Goal: Information Seeking & Learning: Find specific fact

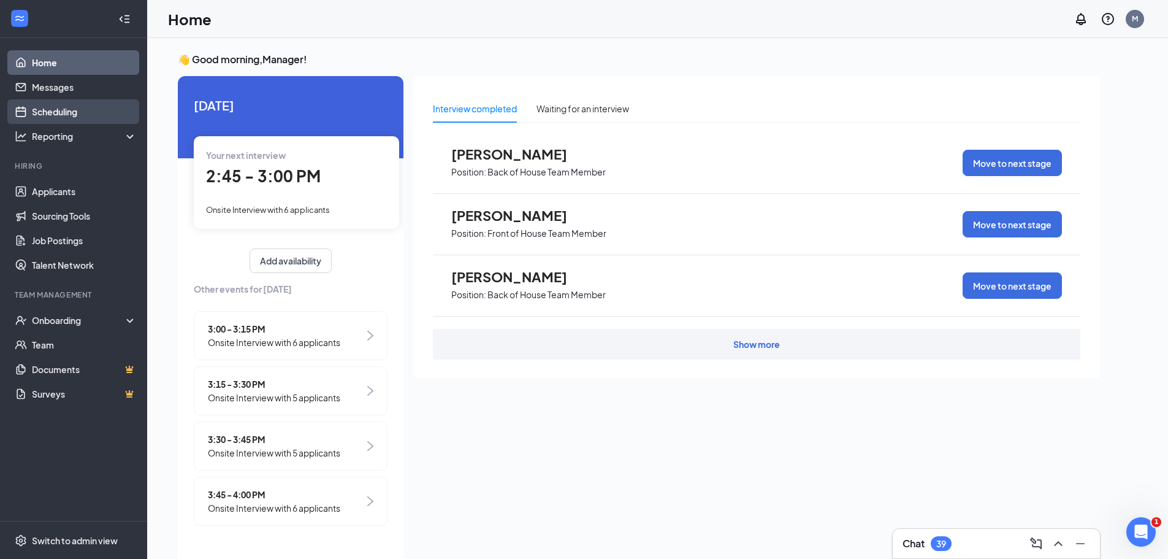
click at [63, 114] on link "Scheduling" at bounding box center [84, 111] width 105 height 25
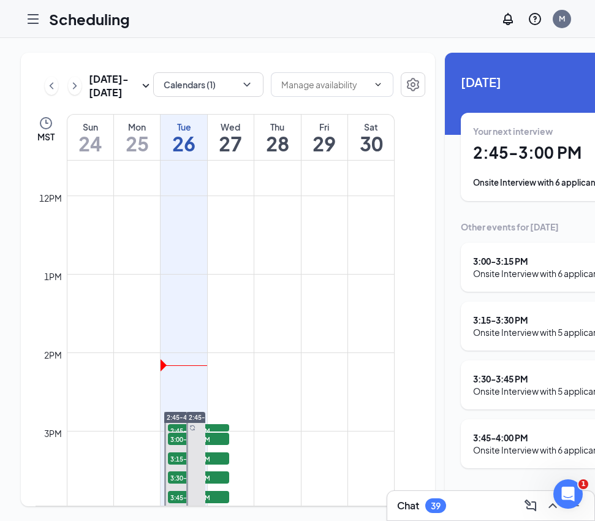
scroll to position [1032, 0]
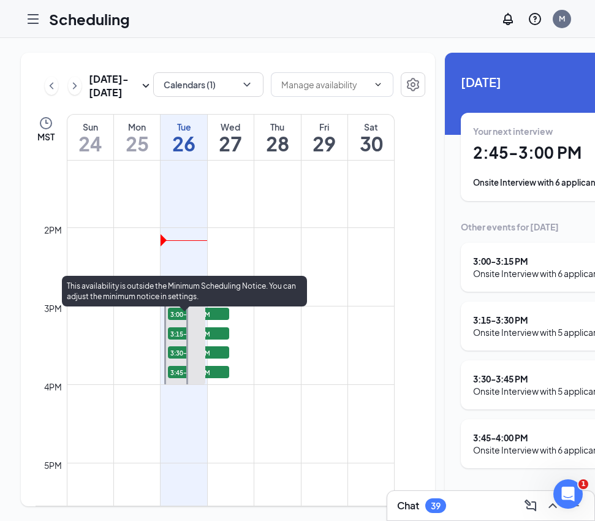
click at [172, 312] on span "2:45-3:00 PM" at bounding box center [198, 305] width 61 height 12
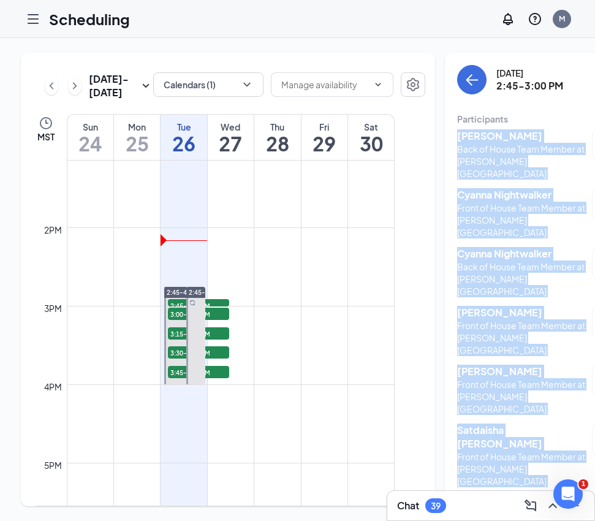
drag, startPoint x: 432, startPoint y: 128, endPoint x: 570, endPoint y: 387, distance: 293.0
click at [570, 387] on div "[DATE] 2:45-3:00 PM Participants [PERSON_NAME] Back of House Team Member at [PE…" at bounding box center [558, 280] width 226 height 454
click at [559, 402] on div "[PERSON_NAME] Back of House Team Member at [PERSON_NAME][GEOGRAPHIC_DATA] Confi…" at bounding box center [557, 308] width 201 height 367
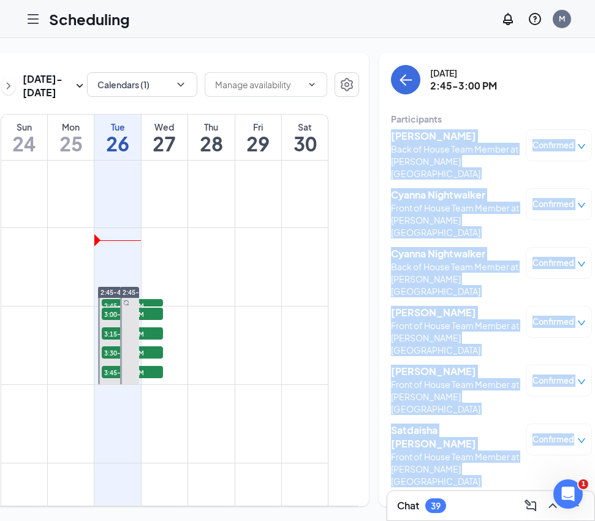
drag, startPoint x: 432, startPoint y: 136, endPoint x: 560, endPoint y: 424, distance: 314.6
click at [560, 424] on div "[DATE] 2:45-3:00 PM Participants [PERSON_NAME] Back of House Team Member at [PE…" at bounding box center [492, 280] width 226 height 454
copy body "[PERSON_NAME] Back of House Team Member at [PERSON_NAME][GEOGRAPHIC_DATA] Confi…"
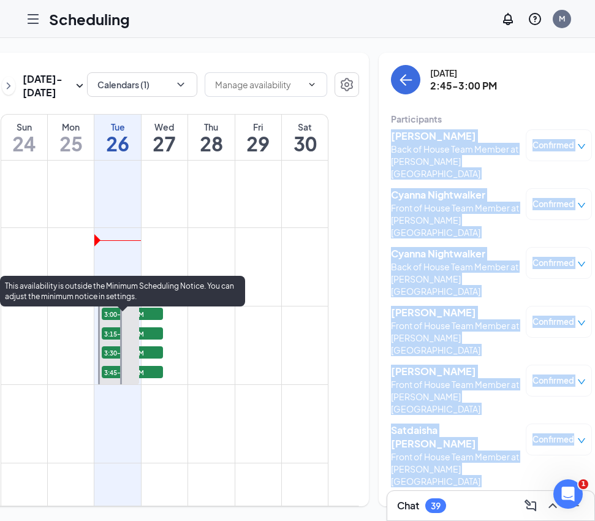
click at [102, 320] on span "3:00-3:15 PM" at bounding box center [132, 314] width 61 height 12
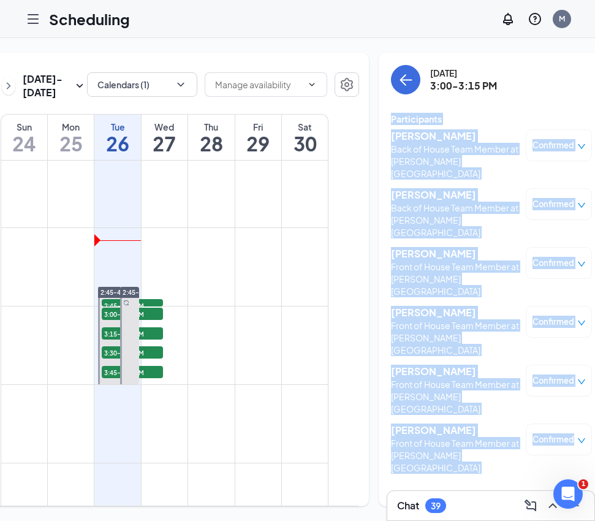
click at [469, 106] on div "[DATE] 3:00-3:15 PM Participants [PERSON_NAME] Back of House Team Member at [PE…" at bounding box center [491, 273] width 201 height 416
drag, startPoint x: 359, startPoint y: 136, endPoint x: 546, endPoint y: 375, distance: 303.1
click at [547, 380] on div "[DATE] 3:00-3:15 PM Participants [PERSON_NAME] Back of House Team Member at [PE…" at bounding box center [492, 280] width 226 height 454
copy body "[PERSON_NAME] Back of House Team Member at [PERSON_NAME][GEOGRAPHIC_DATA] Confi…"
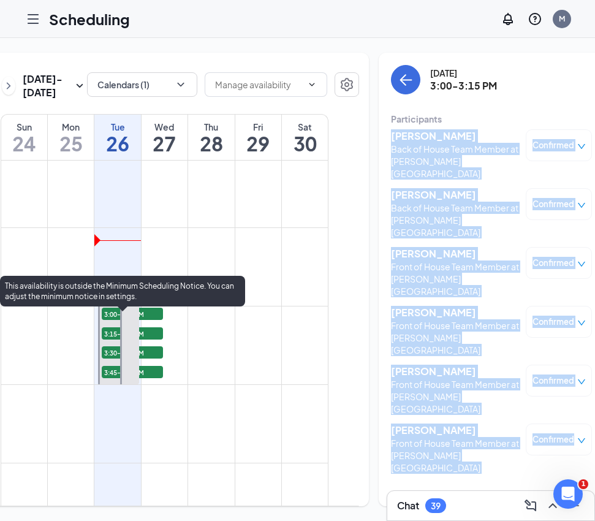
click at [102, 340] on span "3:15-3:30 PM" at bounding box center [132, 333] width 61 height 12
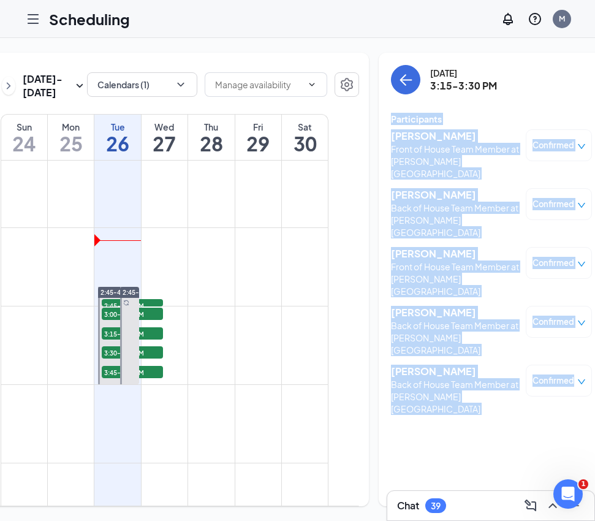
click at [470, 378] on div "[DATE] 3:15-3:30 PM Participants [PERSON_NAME] Front of House Team Member at [P…" at bounding box center [492, 280] width 226 height 454
drag, startPoint x: 357, startPoint y: 135, endPoint x: 549, endPoint y: 320, distance: 266.3
click at [549, 320] on div "[DATE] 3:15-3:30 PM Participants [PERSON_NAME] Front of House Team Member at [P…" at bounding box center [492, 280] width 226 height 454
copy div "[PERSON_NAME] Front of House Team Member at [PERSON_NAME][GEOGRAPHIC_DATA] Conf…"
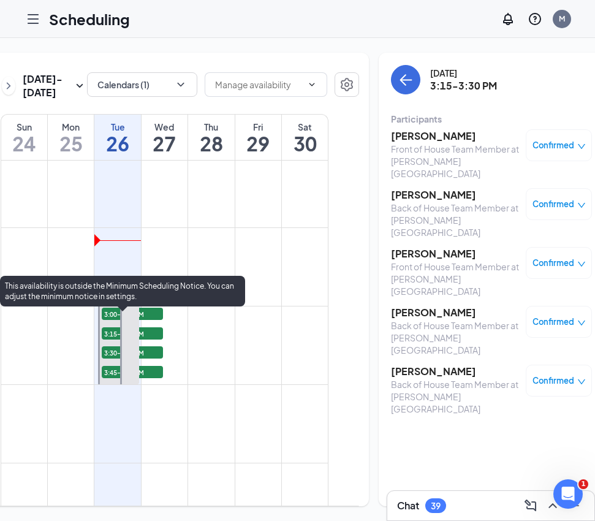
click at [102, 359] on span "3:30-3:45 PM" at bounding box center [132, 352] width 61 height 12
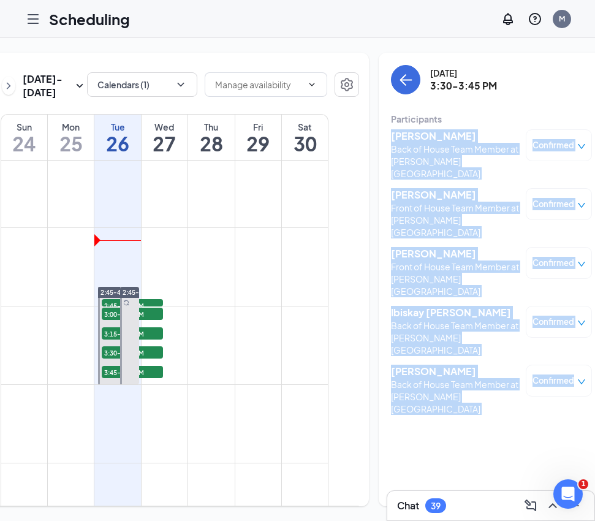
drag, startPoint x: 360, startPoint y: 137, endPoint x: 554, endPoint y: 340, distance: 280.2
click at [554, 340] on div "[DATE] 3:30-3:45 PM Participants [PERSON_NAME] Back of House Team Member at [PE…" at bounding box center [492, 280] width 226 height 454
copy body "[PERSON_NAME] Back of House Team Member at [PERSON_NAME][GEOGRAPHIC_DATA] Confi…"
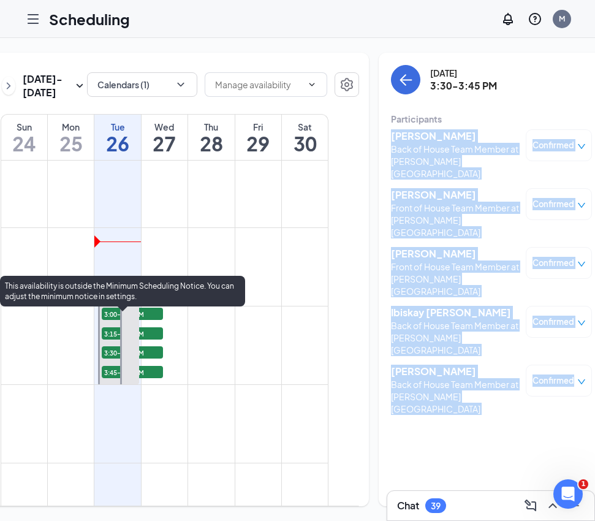
click at [103, 378] on span "3:45-4:00 PM" at bounding box center [132, 372] width 61 height 12
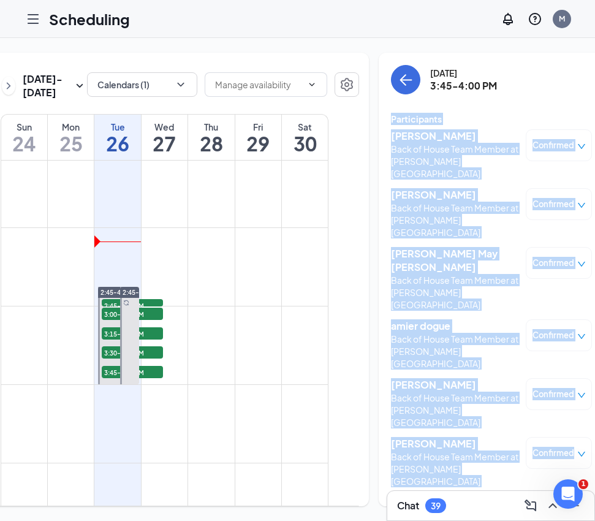
click at [460, 107] on div "[DATE] 3:45-4:00 PM Participants [PERSON_NAME] List Back of House Team Member a…" at bounding box center [491, 280] width 201 height 430
drag, startPoint x: 361, startPoint y: 136, endPoint x: 564, endPoint y: 383, distance: 320.2
click at [564, 383] on div "[DATE] 3:45-4:00 PM Participants [PERSON_NAME] List Back of House Team Member a…" at bounding box center [492, 280] width 226 height 454
copy body "[PERSON_NAME] List Back of House Team Member at [PERSON_NAME][GEOGRAPHIC_DATA] …"
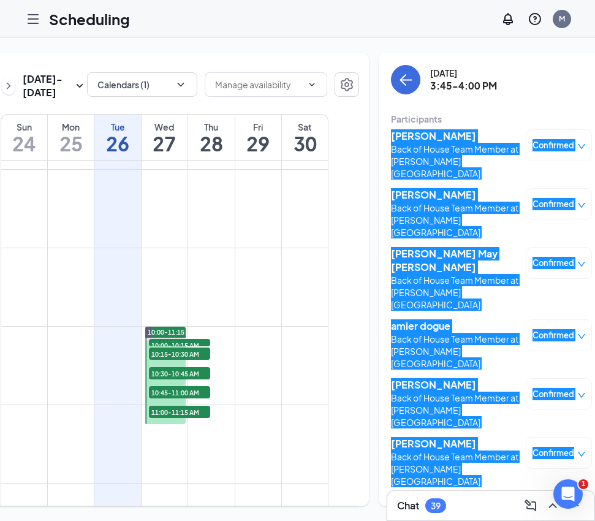
scroll to position [603, 0]
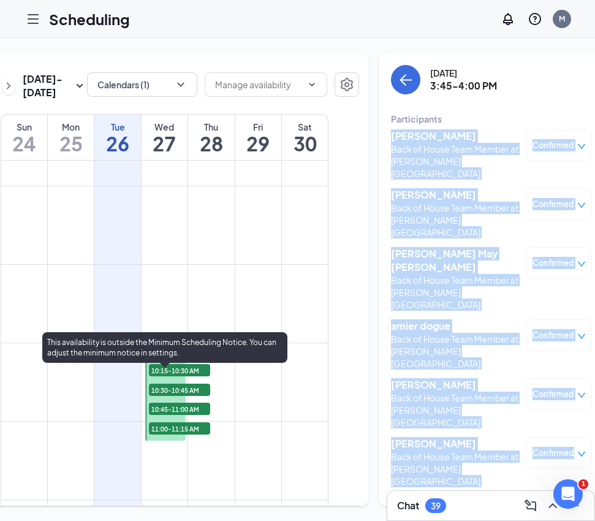
click at [163, 368] on span "10:00-10:15 AM" at bounding box center [179, 362] width 61 height 12
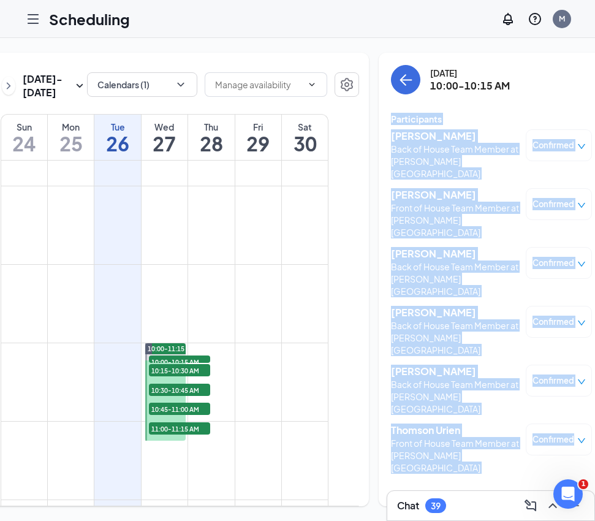
click at [463, 120] on div "Participants" at bounding box center [491, 119] width 201 height 12
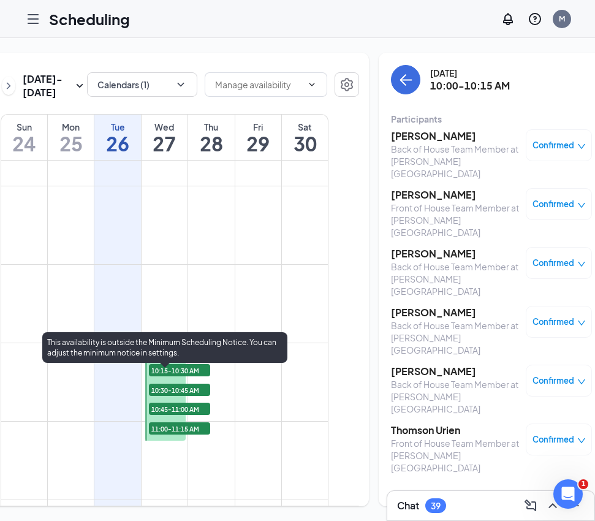
click at [155, 368] on span "10:00-10:15 AM" at bounding box center [179, 362] width 61 height 12
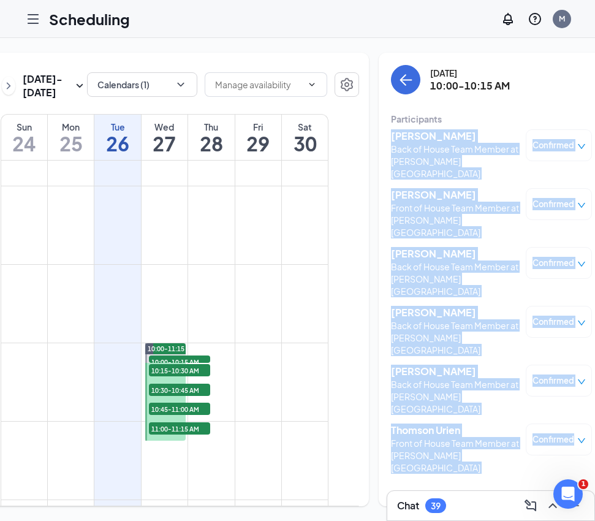
drag, startPoint x: 361, startPoint y: 134, endPoint x: 557, endPoint y: 381, distance: 315.6
click at [557, 381] on div "[DATE] 10:00-10:15 AM Participants [PERSON_NAME] Back of House Team Member at […" at bounding box center [492, 280] width 226 height 454
copy body "[PERSON_NAME] Back of House Team Member at [PERSON_NAME][GEOGRAPHIC_DATA] Confi…"
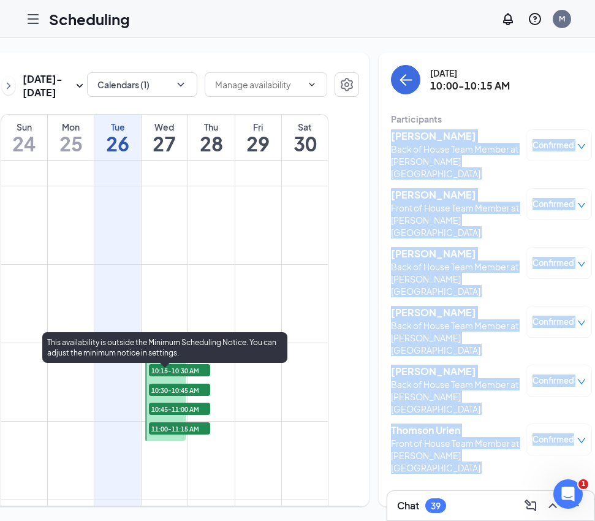
click at [166, 377] on span "10:15-10:30 AM" at bounding box center [179, 370] width 61 height 12
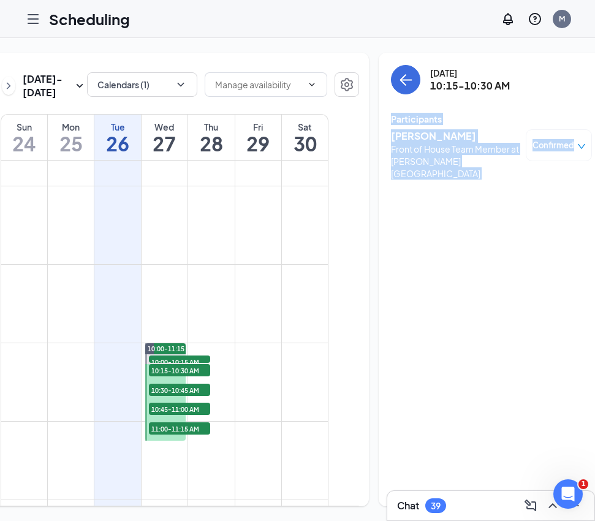
click at [422, 178] on div "[DATE] 10:15-10:30 AM Participants [PERSON_NAME] Front of House Team Member at …" at bounding box center [492, 280] width 226 height 454
drag, startPoint x: 357, startPoint y: 131, endPoint x: 554, endPoint y: 144, distance: 197.9
click at [554, 144] on div "[DATE] 10:15-10:30 AM Participants [PERSON_NAME] Front of House Team Member at …" at bounding box center [492, 280] width 226 height 454
copy body "[PERSON_NAME] Front of House Team Member at [PERSON_NAME][GEOGRAPHIC_DATA] Conf…"
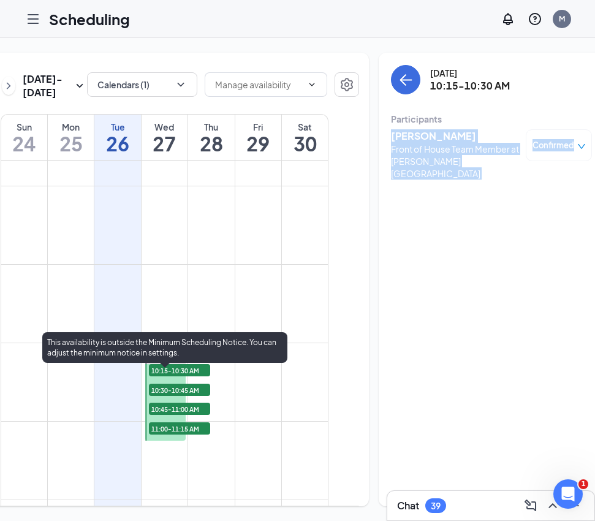
click at [170, 396] on span "10:30-10:45 AM" at bounding box center [179, 390] width 61 height 12
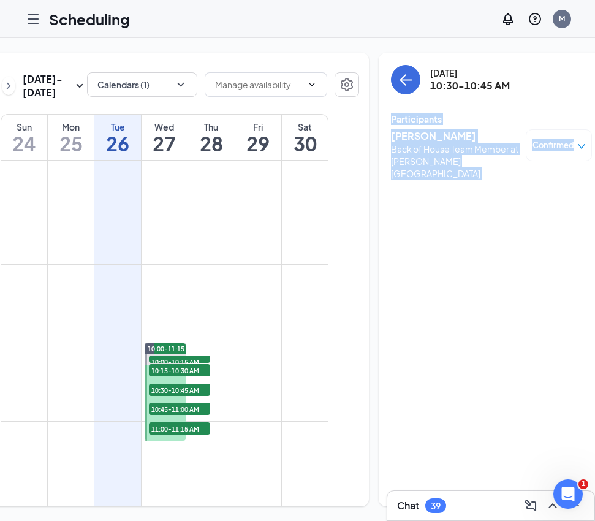
click at [427, 226] on div "[DATE] 10:30-10:45 AM Participants [PERSON_NAME] Back of House Team Member at […" at bounding box center [492, 280] width 226 height 454
drag, startPoint x: 357, startPoint y: 136, endPoint x: 552, endPoint y: 170, distance: 198.0
click at [552, 170] on div "[DATE] 10:30-10:45 AM Participants [PERSON_NAME] Back of House Team Member at […" at bounding box center [492, 280] width 226 height 454
copy body "[PERSON_NAME] Back of House Team Member at [PERSON_NAME][GEOGRAPHIC_DATA] Confi…"
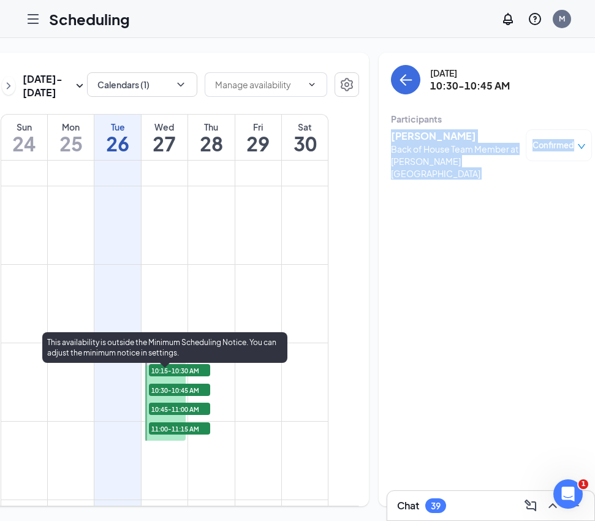
click at [165, 415] on span "10:45-11:00 AM" at bounding box center [179, 409] width 61 height 12
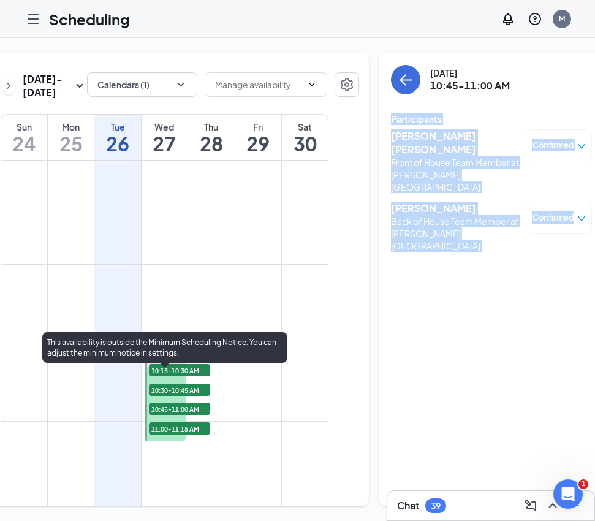
click at [166, 435] on span "11:00-11:15 AM" at bounding box center [179, 428] width 61 height 12
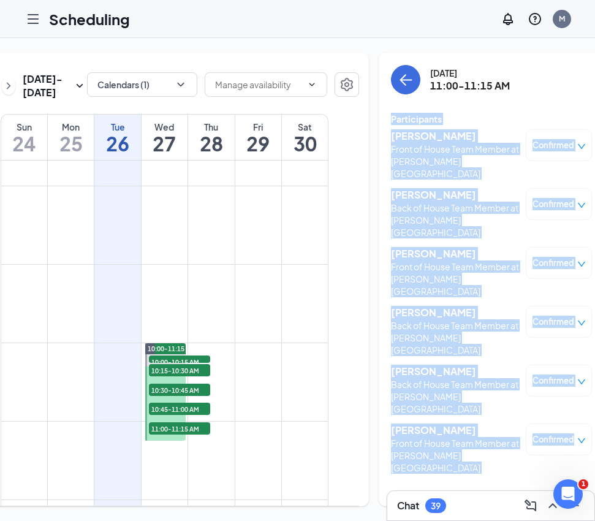
click at [472, 113] on div "Participants" at bounding box center [491, 119] width 201 height 12
drag, startPoint x: 356, startPoint y: 136, endPoint x: 546, endPoint y: 375, distance: 305.5
click at [546, 375] on div "[DATE] 11:00-11:15 AM Participants [PERSON_NAME] Front of House Team Member at …" at bounding box center [492, 280] width 226 height 454
copy body "[PERSON_NAME] Front of House Team Member at [PERSON_NAME][GEOGRAPHIC_DATA] Conf…"
click at [391, 188] on h3 "[PERSON_NAME]" at bounding box center [455, 194] width 129 height 13
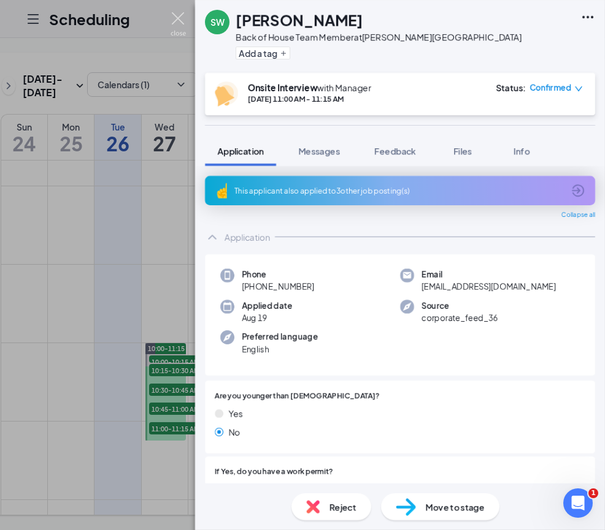
click at [178, 18] on img at bounding box center [177, 24] width 15 height 24
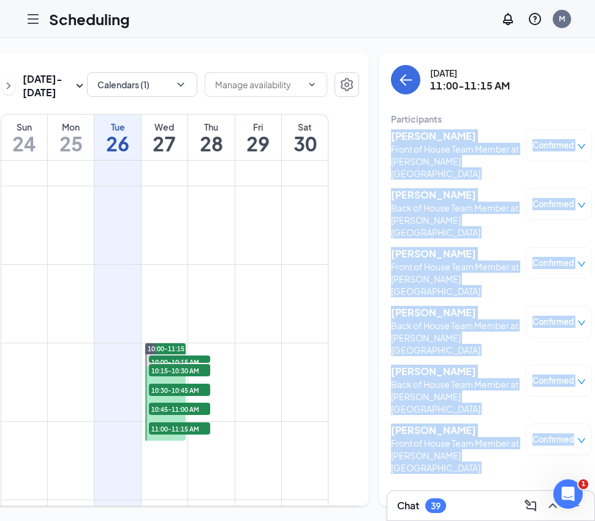
drag, startPoint x: 368, startPoint y: 134, endPoint x: 564, endPoint y: 382, distance: 316.1
click at [564, 382] on div "[DATE] 11:00-11:15 AM Participants [PERSON_NAME] Front of House Team Member at …" at bounding box center [492, 280] width 226 height 454
copy body "[PERSON_NAME] Front of House Team Member at [PERSON_NAME][GEOGRAPHIC_DATA] Conf…"
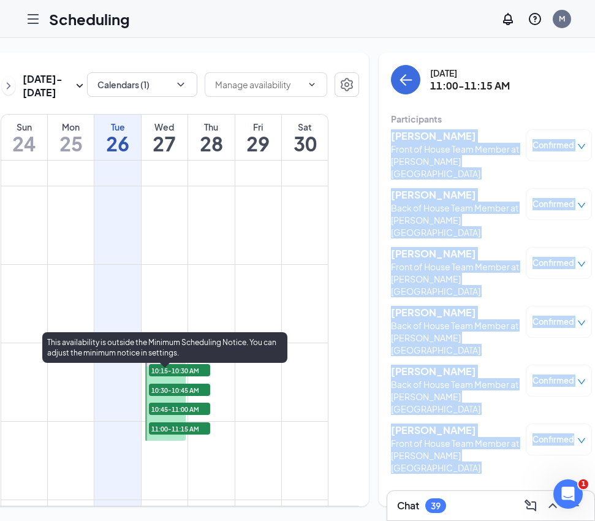
click at [172, 415] on span "10:45-11:00 AM" at bounding box center [179, 409] width 61 height 12
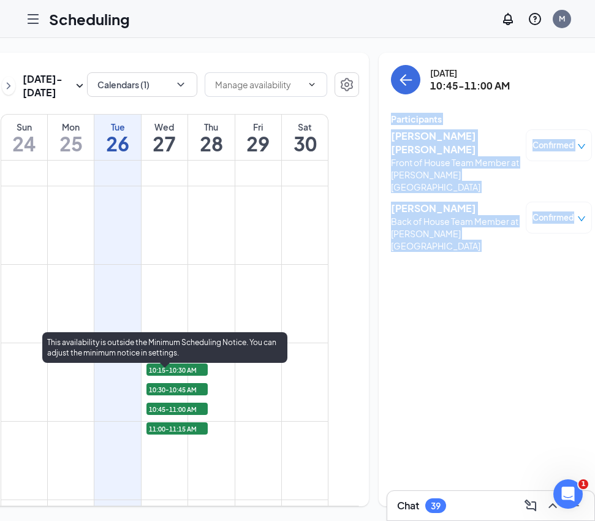
click at [172, 435] on span "11:00-11:15 AM" at bounding box center [177, 428] width 61 height 12
